Goal: Task Accomplishment & Management: Use online tool/utility

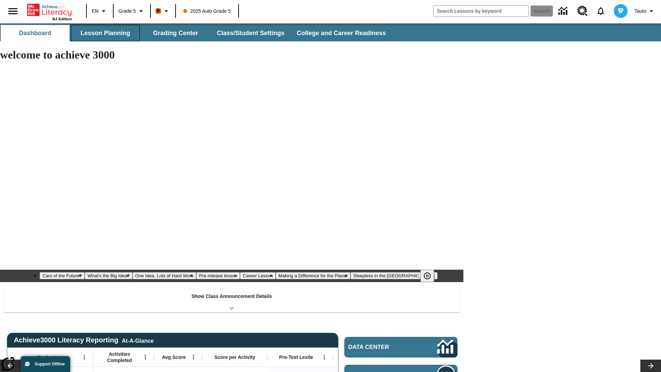
click at [105, 33] on button "Lesson Planning" at bounding box center [105, 33] width 69 height 17
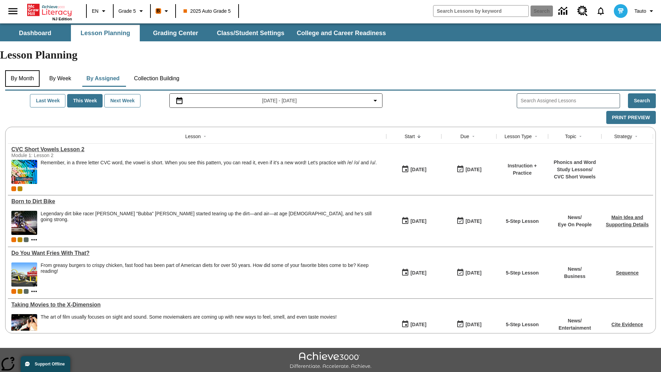
click at [23, 70] on button "By Month" at bounding box center [22, 78] width 34 height 17
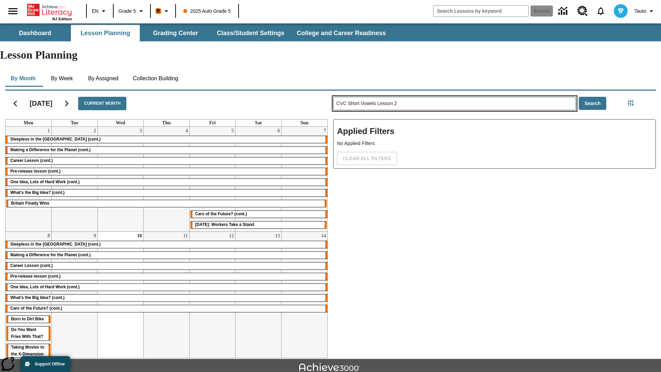
type input "CVC Short Vowels Lesson 2"
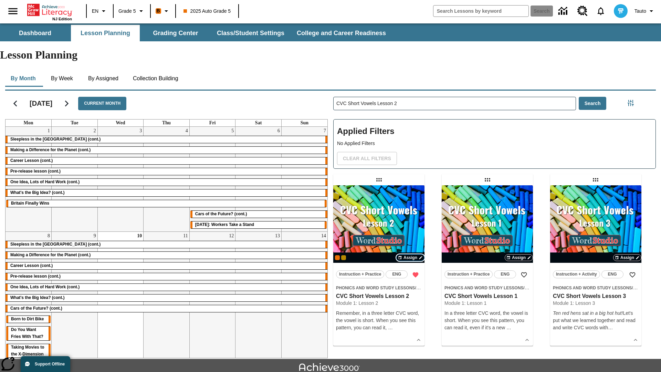
click at [411, 255] on span "Assign" at bounding box center [411, 258] width 14 height 6
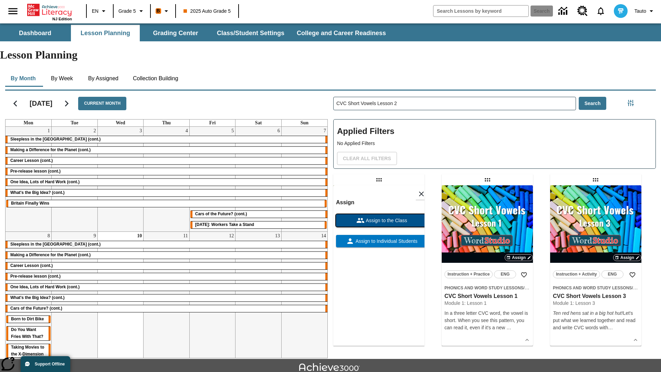
click at [379, 217] on span "Assign to the Class" at bounding box center [386, 220] width 43 height 7
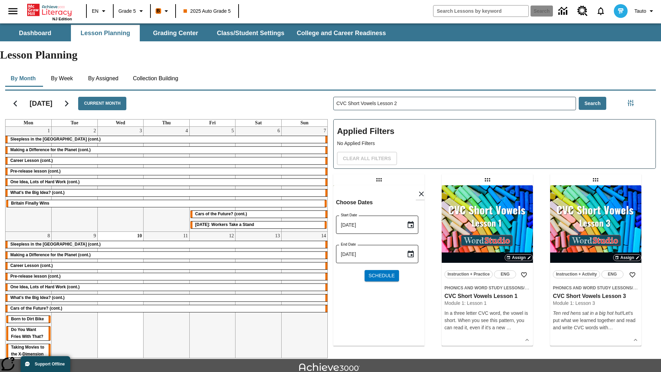
scroll to position [15, 0]
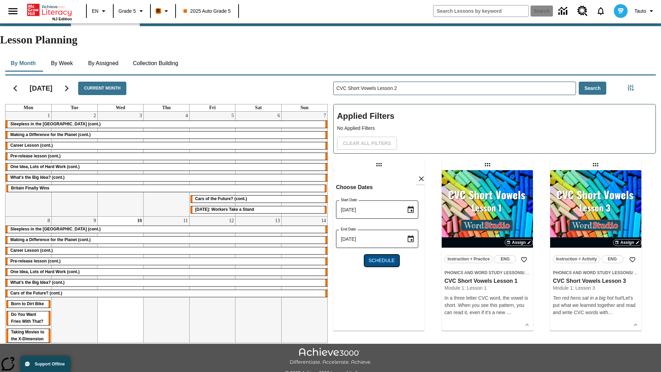
click at [379, 257] on span "Schedule" at bounding box center [382, 260] width 26 height 7
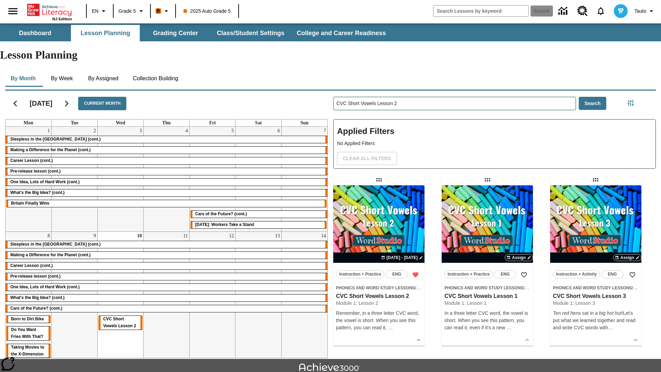
scroll to position [15, 0]
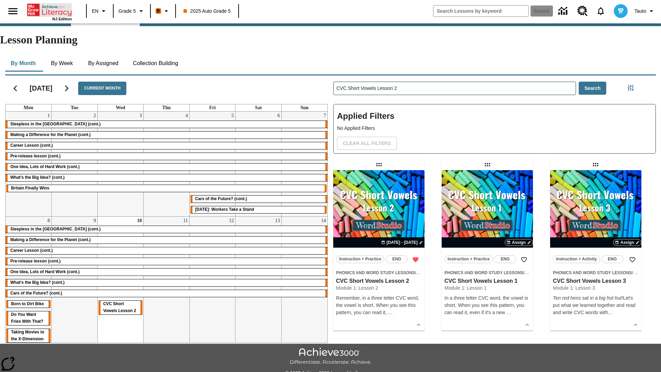
click at [50, 9] on icon "Home" at bounding box center [50, 10] width 46 height 14
